Goal: Information Seeking & Learning: Learn about a topic

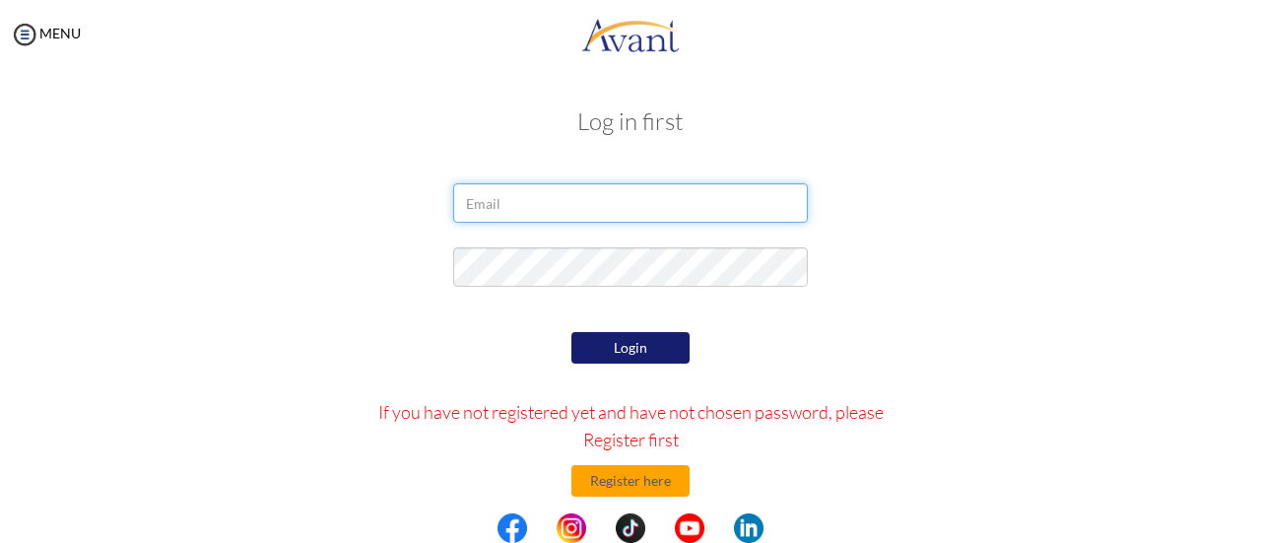
click at [550, 205] on input "email" at bounding box center [630, 202] width 355 height 39
type input "duran.paulinelou@gmail.com"
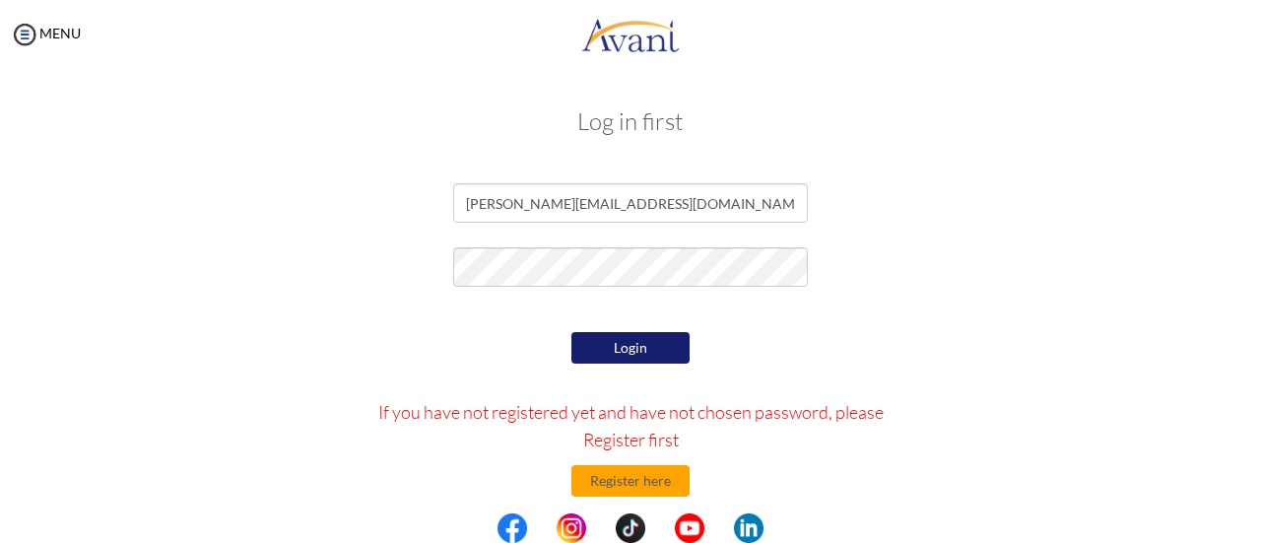
click at [653, 356] on button "Login" at bounding box center [630, 348] width 118 height 32
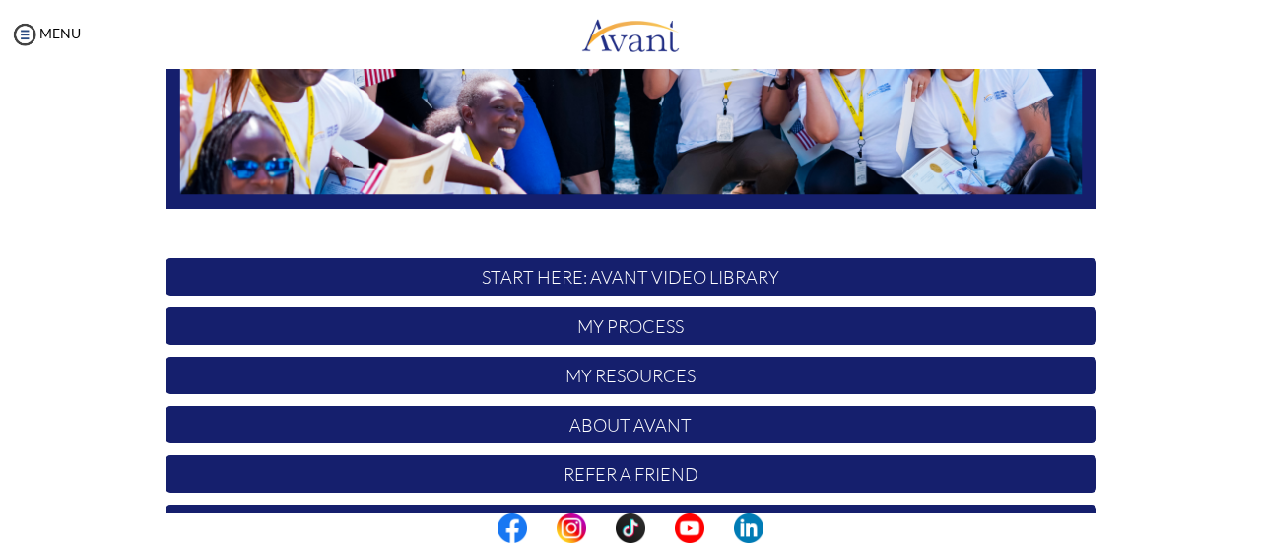
scroll to position [512, 0]
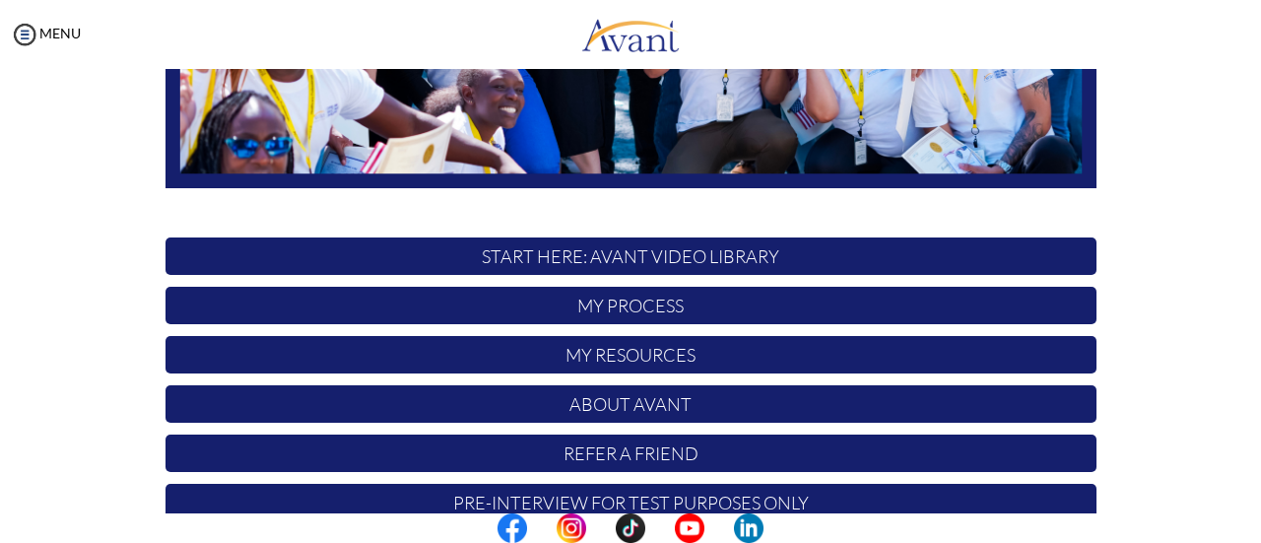
click at [621, 299] on p "My Process" at bounding box center [630, 305] width 931 height 37
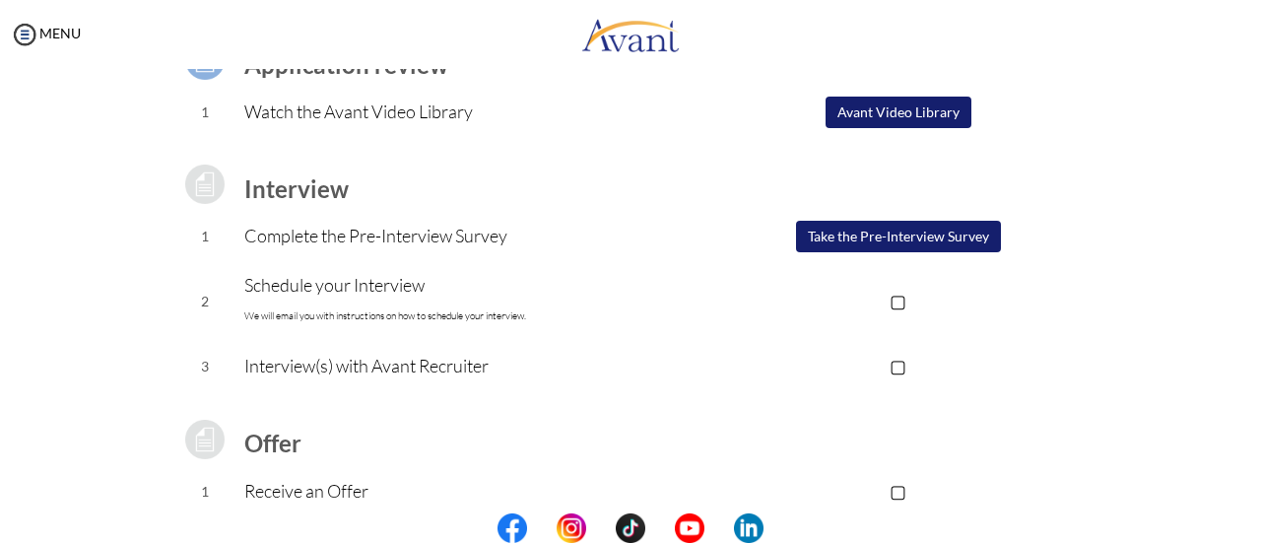
scroll to position [186, 0]
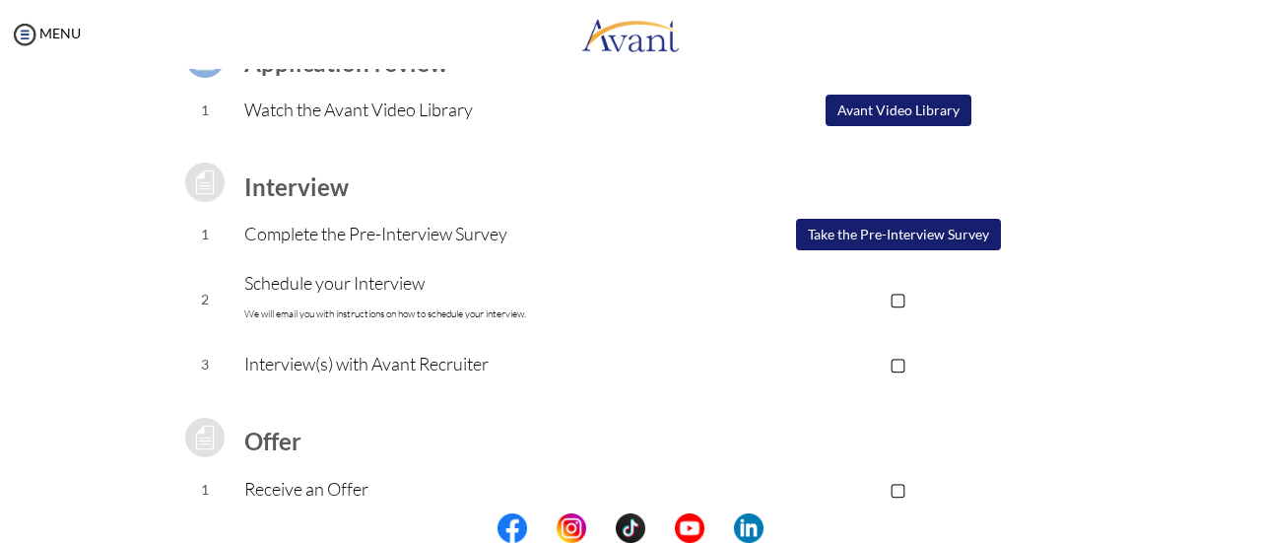
click at [861, 105] on button "Avant Video Library" at bounding box center [898, 111] width 146 height 32
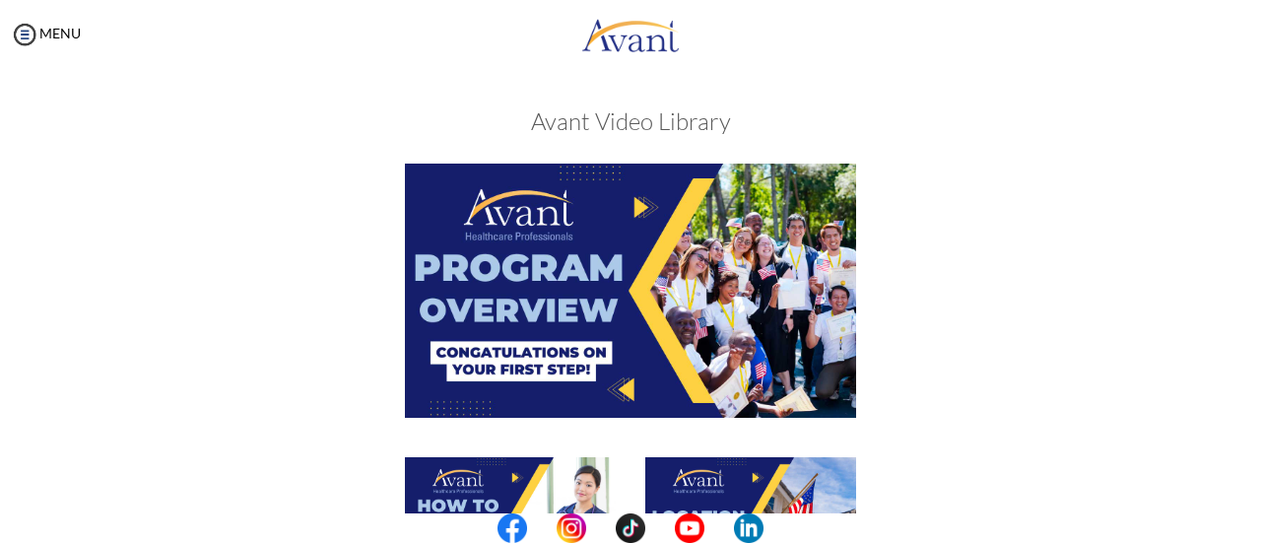
click at [613, 287] on img at bounding box center [630, 290] width 451 height 253
